Goal: Task Accomplishment & Management: Use online tool/utility

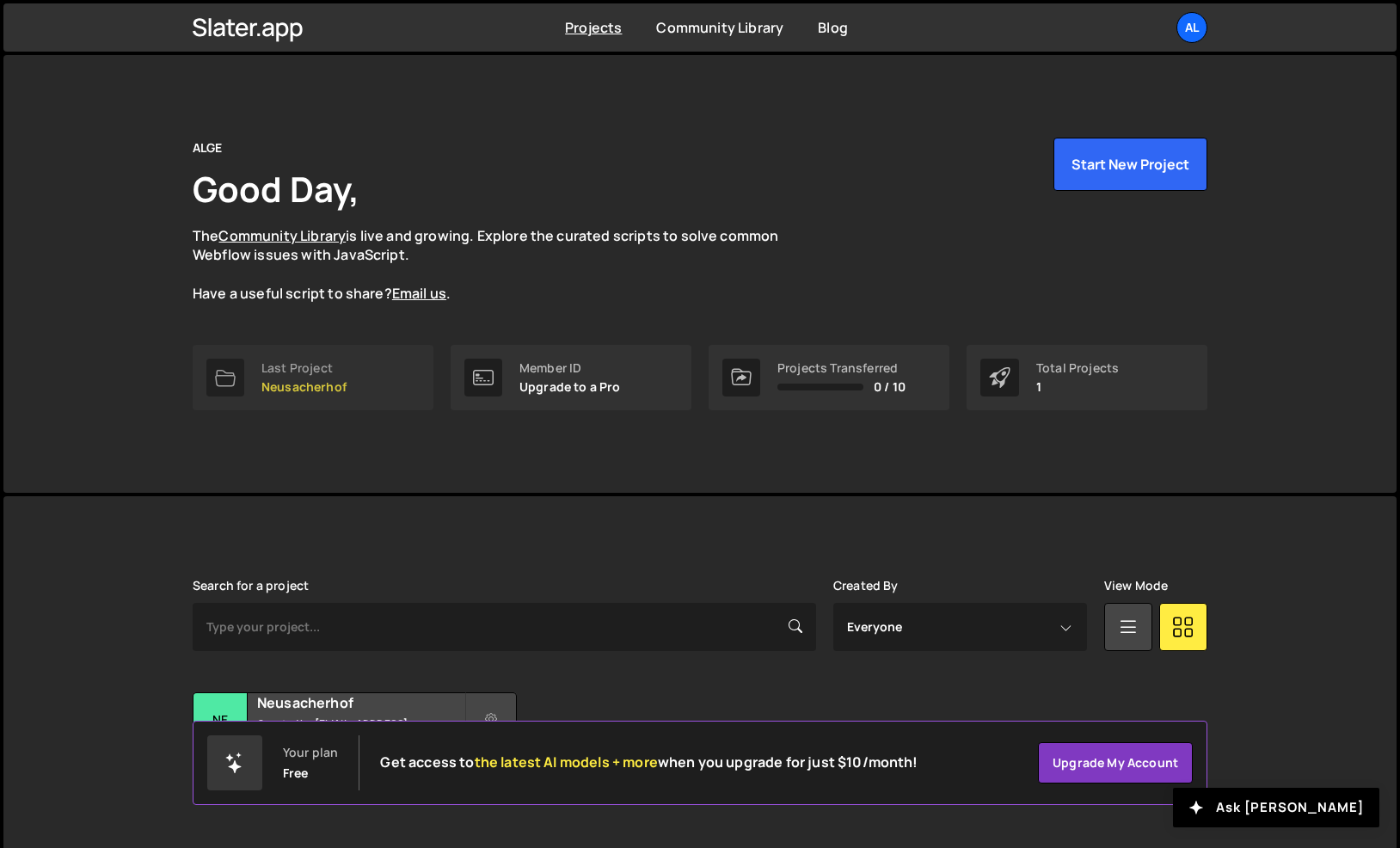
click at [297, 380] on p "Neusacherhof" at bounding box center [304, 387] width 85 height 14
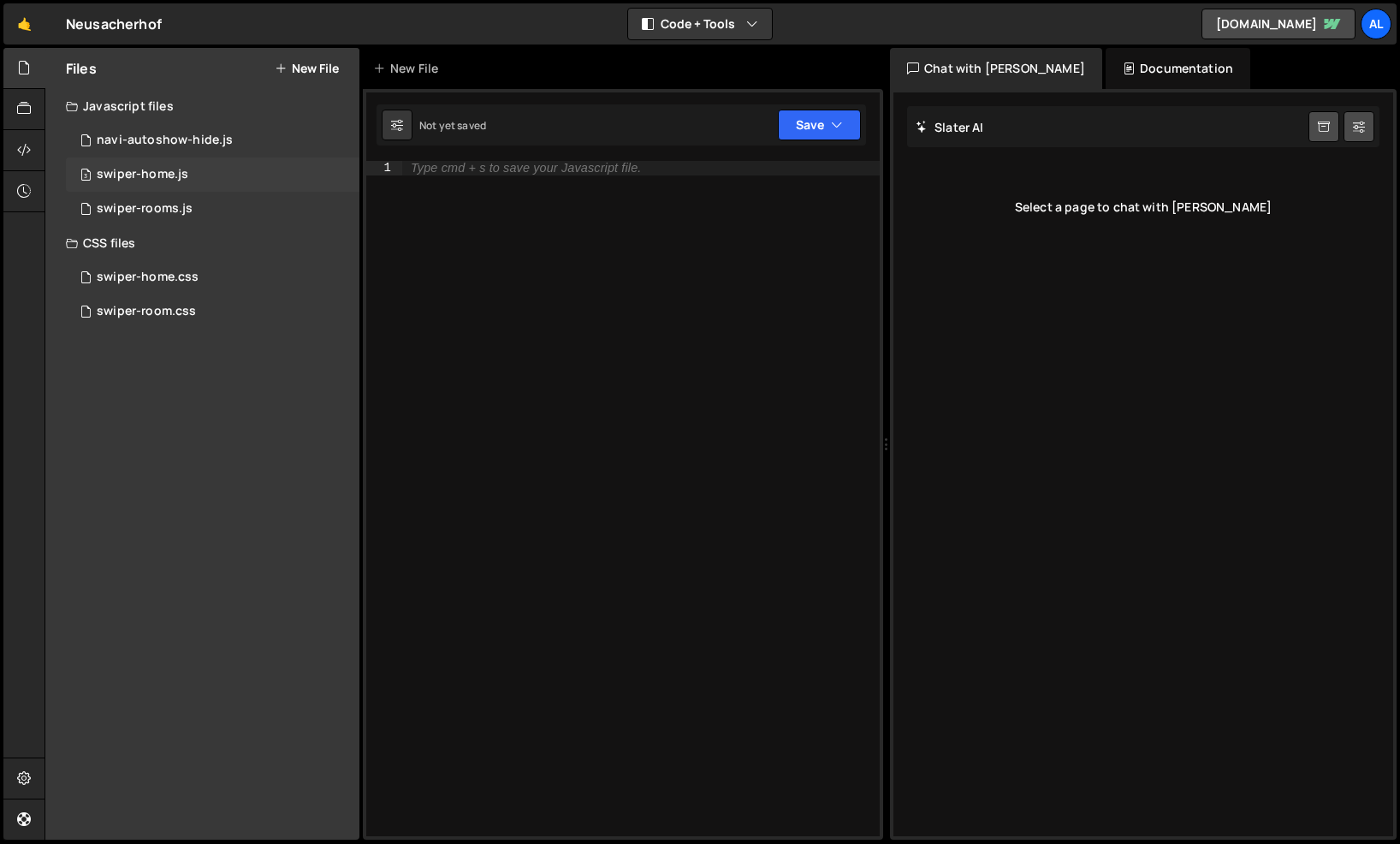
click at [126, 170] on div "swiper-home.js" at bounding box center [142, 175] width 91 height 16
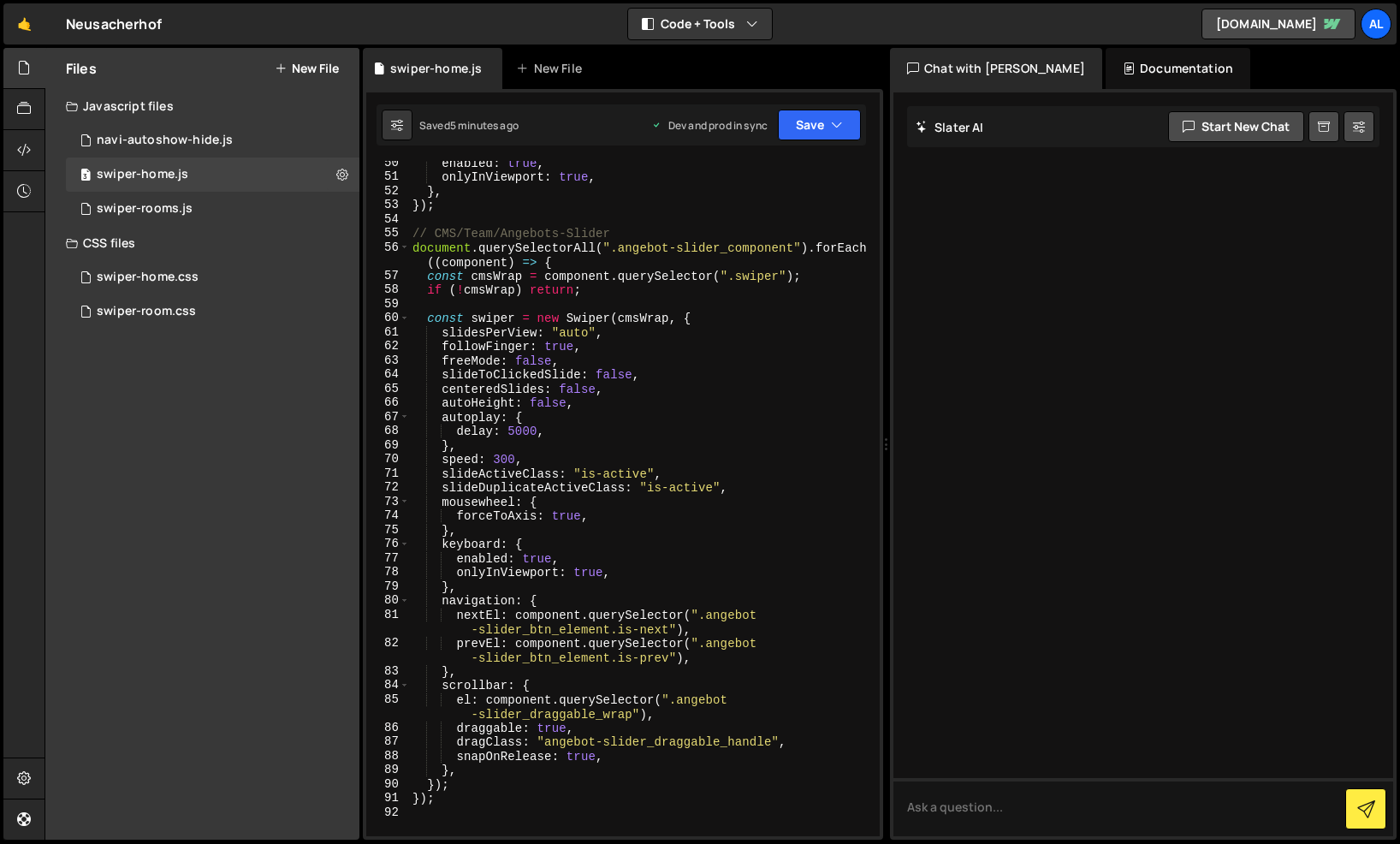
scroll to position [695, 0]
click at [516, 436] on div "enabled : true , onlyInViewport : true , } , }) ; // CMS/Team/Angebots-Slider d…" at bounding box center [641, 509] width 464 height 703
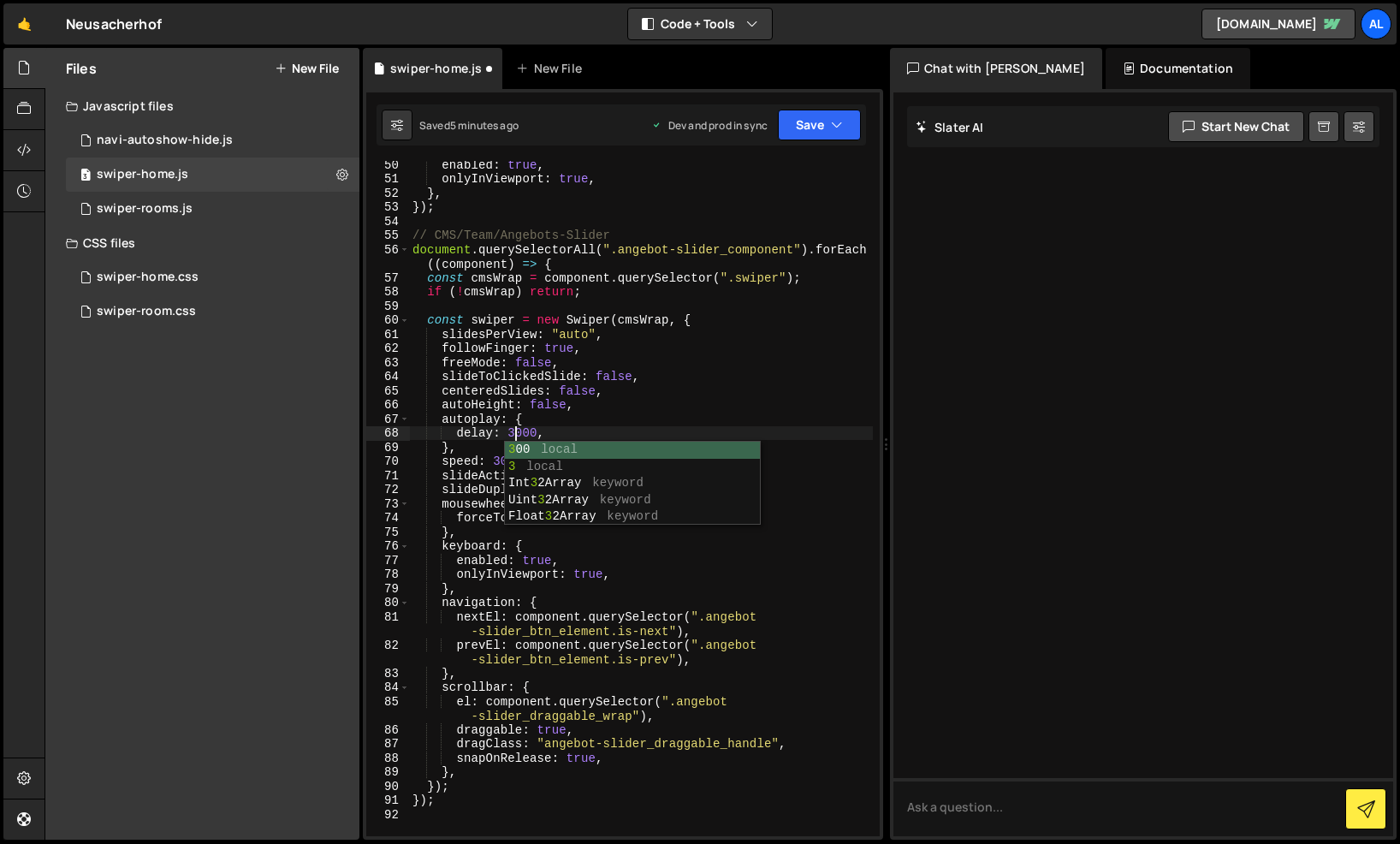
scroll to position [0, 7]
type textarea "delay: 3000,"
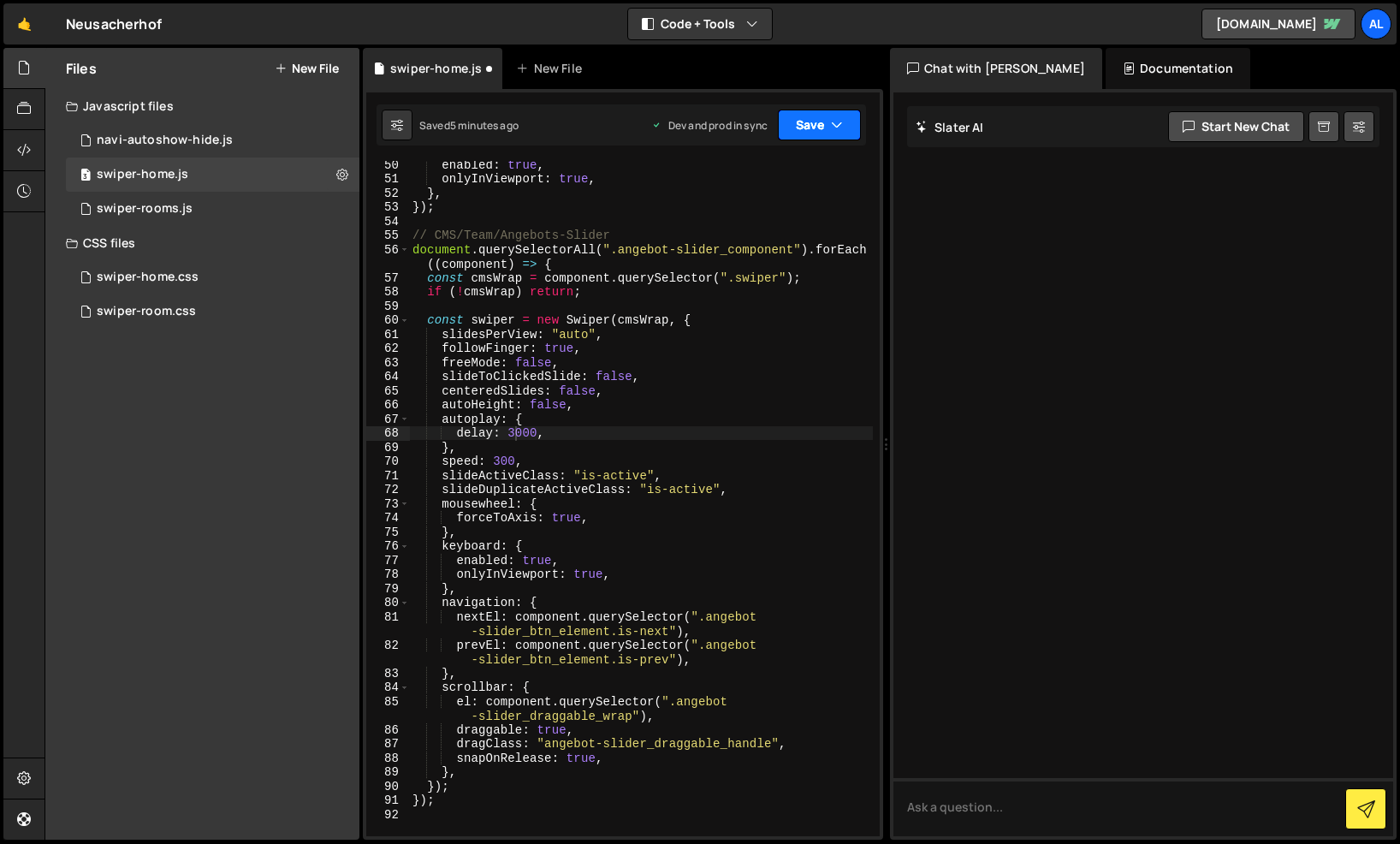
click at [839, 123] on icon "button" at bounding box center [837, 124] width 12 height 17
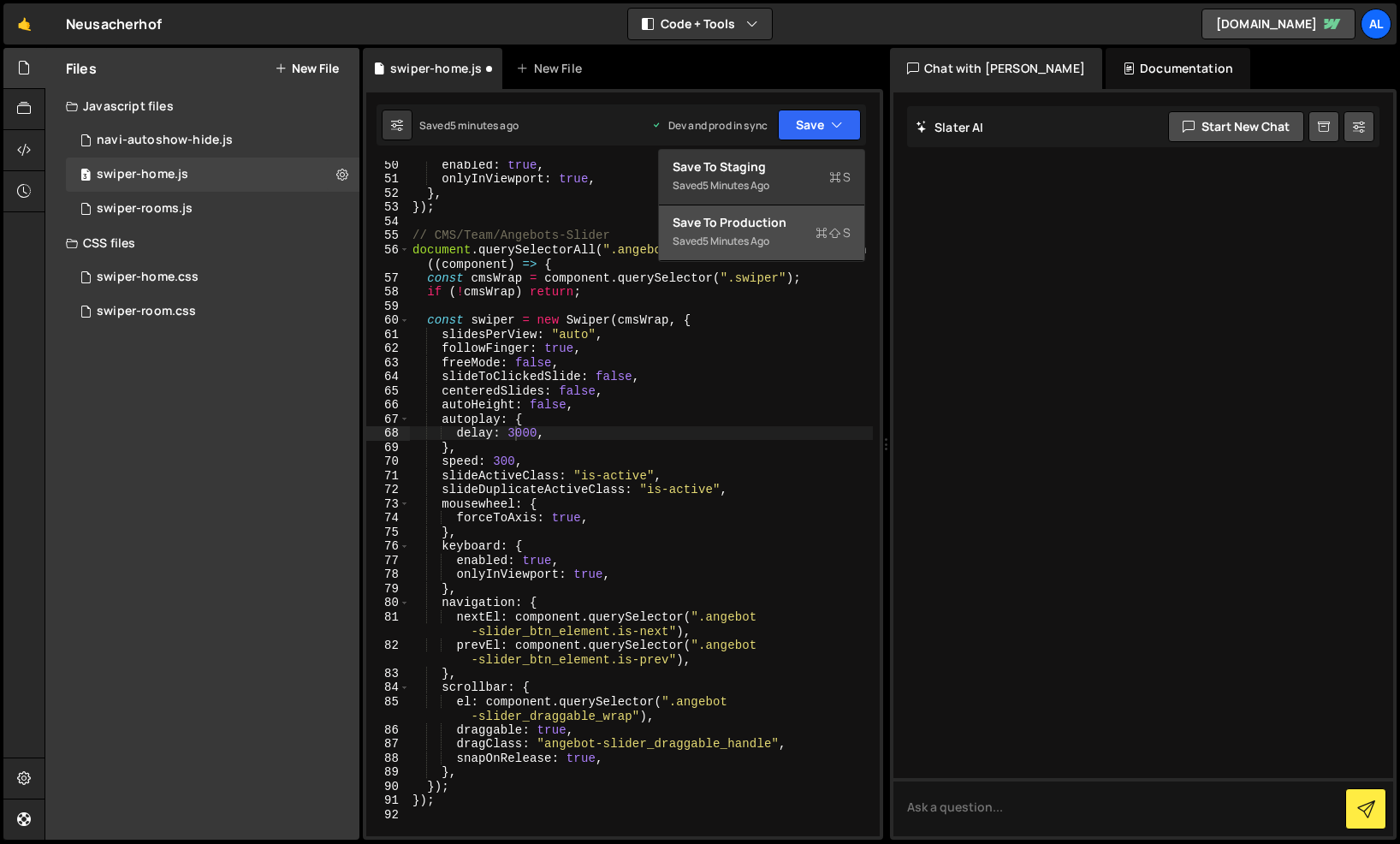
click at [747, 225] on div "Save to Production S" at bounding box center [761, 222] width 178 height 17
